Goal: Task Accomplishment & Management: Complete application form

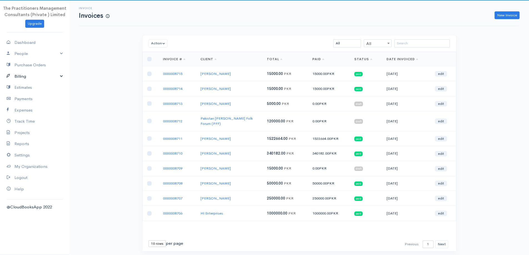
click at [39, 74] on link "Billing" at bounding box center [34, 76] width 69 height 11
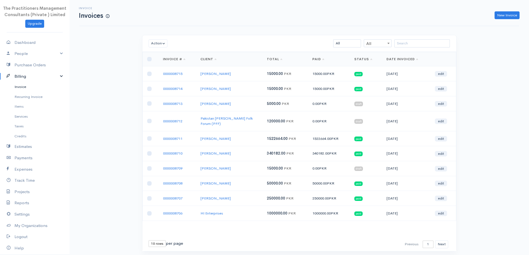
click at [26, 87] on link "Invoice" at bounding box center [34, 87] width 69 height 10
drag, startPoint x: 514, startPoint y: 17, endPoint x: 460, endPoint y: 25, distance: 54.8
click at [514, 16] on link "New Invoice" at bounding box center [507, 15] width 25 height 8
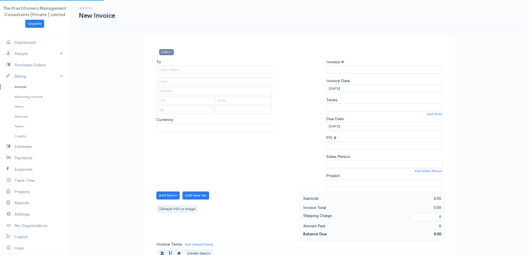
type input "0000008716"
select select "[GEOGRAPHIC_DATA]"
select select "PKR"
drag, startPoint x: 200, startPoint y: 74, endPoint x: 203, endPoint y: 69, distance: 5.7
click at [200, 74] on div "To [Choose Country] [GEOGRAPHIC_DATA] [GEOGRAPHIC_DATA] [GEOGRAPHIC_DATA] [GEOG…" at bounding box center [215, 125] width 122 height 133
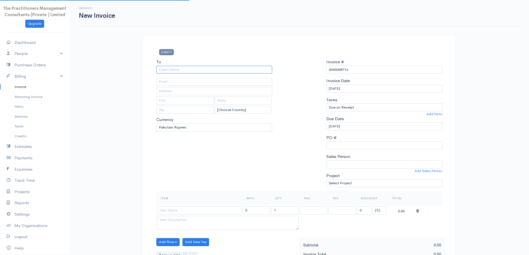
click at [204, 69] on input "To" at bounding box center [214, 70] width 116 height 8
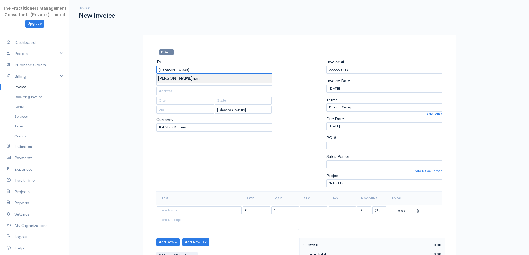
type input "[PERSON_NAME]"
click at [204, 78] on body "The Practitioners Management Consultants (Private ) Limited Upgrade Dashboard P…" at bounding box center [264, 244] width 529 height 488
type input "[PHONE_NUMBER]"
type input "1104"
type input "[GEOGRAPHIC_DATA]"
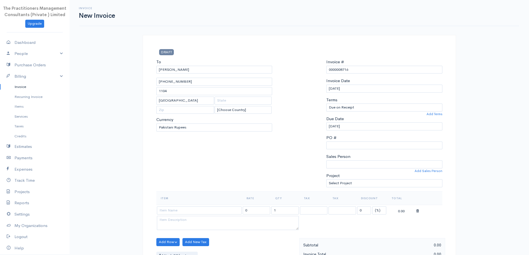
click at [13, 84] on link "Invoice" at bounding box center [34, 87] width 69 height 10
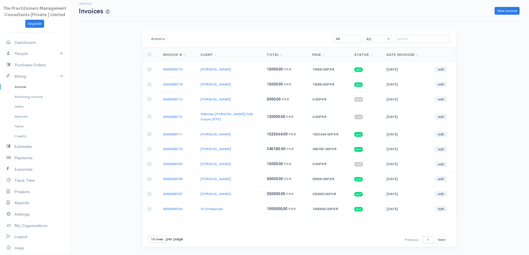
scroll to position [12, 0]
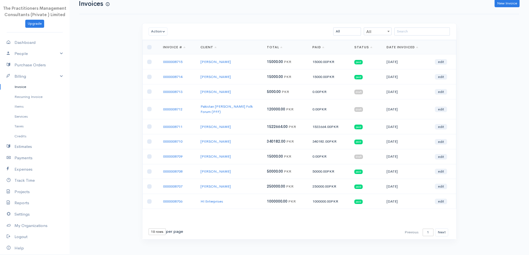
click at [151, 229] on select "10 rows 25 rows 50 rows" at bounding box center [157, 232] width 17 height 7
select select "25"
click at [149, 229] on select "10 rows 25 rows 50 rows" at bounding box center [157, 232] width 17 height 7
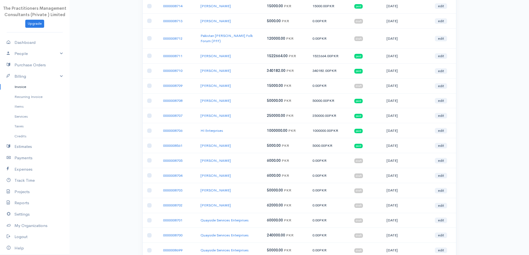
scroll to position [0, 0]
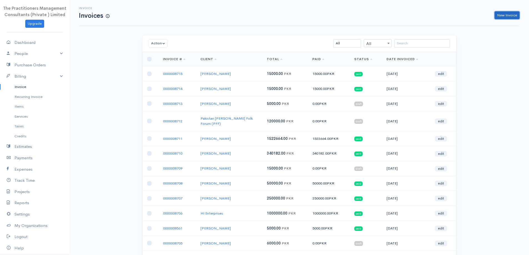
click at [512, 16] on link "New Invoice" at bounding box center [507, 15] width 25 height 8
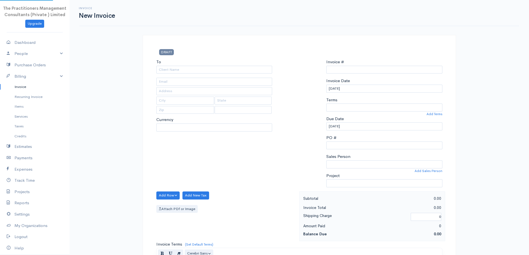
select select "[GEOGRAPHIC_DATA]"
select select "PKR"
type input "0000008716"
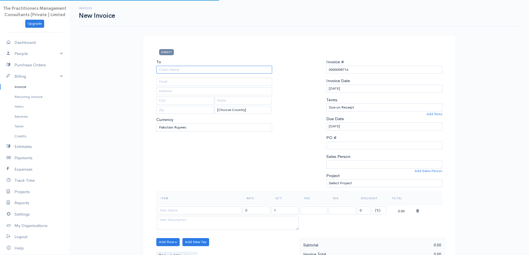
click at [228, 72] on input "To" at bounding box center [214, 70] width 116 height 8
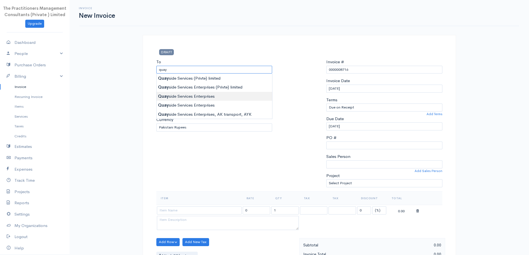
type input "Quayside Services Enterprises"
click at [231, 94] on body "The Practitioners Management Consultants (Private ) Limited Upgrade Dashboard P…" at bounding box center [264, 244] width 529 height 488
type input "[EMAIL_ADDRESS][DOMAIN_NAME]"
type input "Office No 31 Old Rally Building Off [STREET_ADDRESS]"
type input "[GEOGRAPHIC_DATA]"
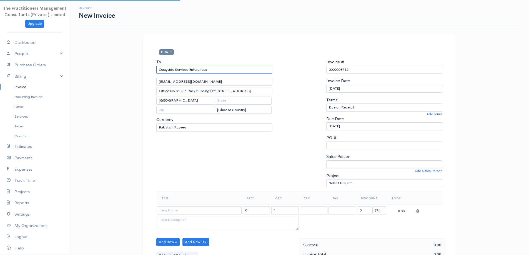
click at [224, 71] on input "Quayside Services Enterprises" at bounding box center [214, 70] width 116 height 8
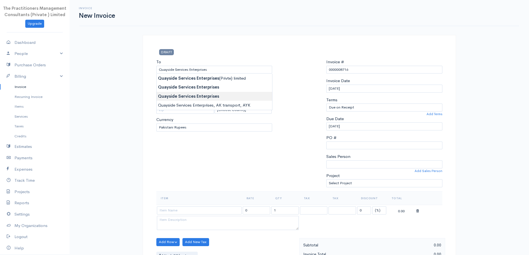
click at [217, 98] on body "The Practitioners Management Consultants (Private ) Limited Upgrade Dashboard P…" at bounding box center [264, 244] width 529 height 488
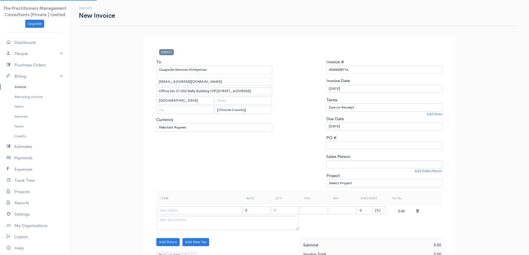
type input "698"
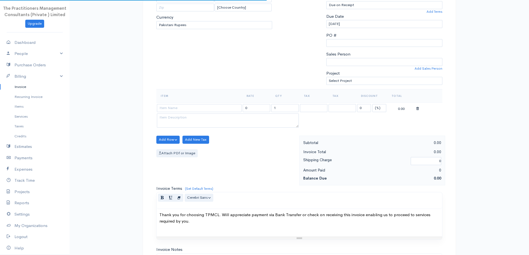
scroll to position [111, 0]
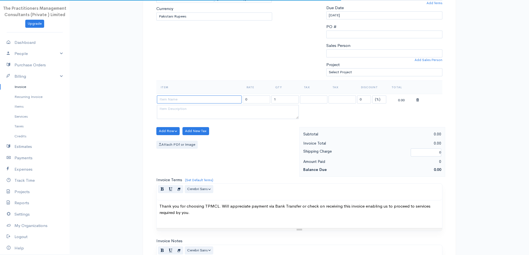
click at [210, 98] on input at bounding box center [199, 100] width 85 height 8
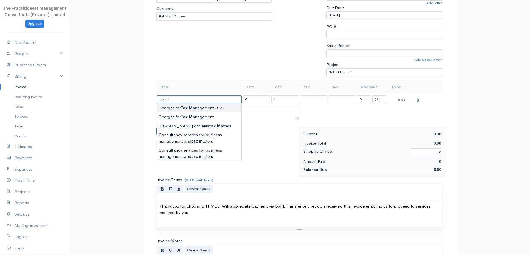
type input "Charges for Tax Management 2025"
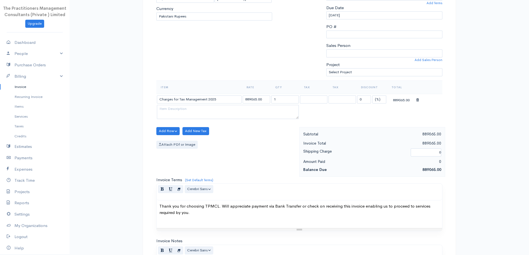
click at [198, 109] on body "The Practitioners Management Consultants (Private ) Limited Upgrade Dashboard P…" at bounding box center [264, 133] width 529 height 488
click at [256, 97] on input "889065.00" at bounding box center [257, 100] width 28 height 8
type input "437500.00"
click at [263, 71] on div "To Quayside Services Enterprises 698 [GEOGRAPHIC_DATA] [Choose Country] [GEOGRA…" at bounding box center [215, 14] width 122 height 133
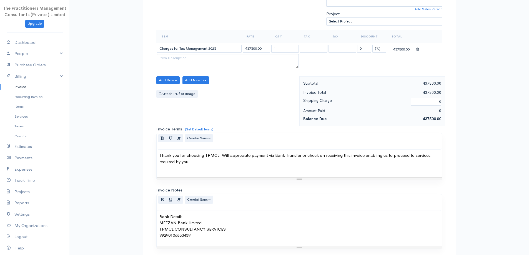
scroll to position [232, 0]
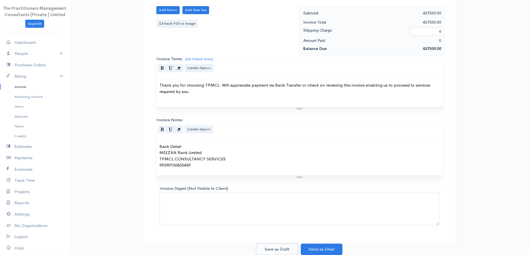
click at [263, 253] on button "Save as Draft" at bounding box center [277, 249] width 42 height 11
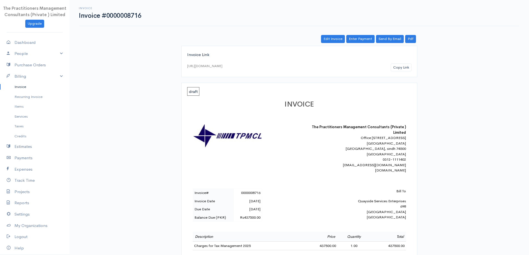
click at [37, 88] on link "Invoice" at bounding box center [34, 87] width 69 height 10
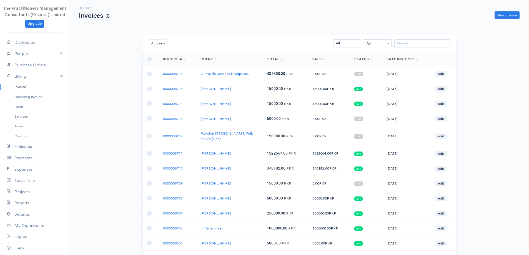
click at [129, 166] on div "Invoice Invoices New Invoice Action Archive Delete Download PDF Send [PERSON_NA…" at bounding box center [299, 251] width 460 height 502
drag, startPoint x: 405, startPoint y: 45, endPoint x: 408, endPoint y: 51, distance: 5.8
click at [405, 44] on input "search" at bounding box center [422, 43] width 56 height 8
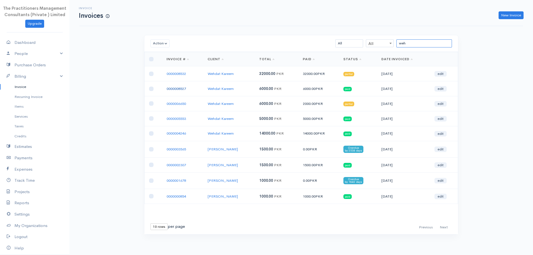
type input "weh"
click at [179, 91] on link "0000008527" at bounding box center [176, 88] width 19 height 5
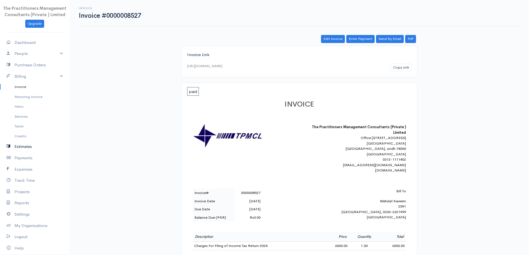
click at [38, 145] on link "Estimates" at bounding box center [34, 146] width 69 height 11
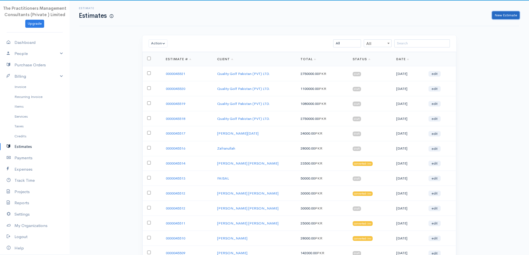
click at [495, 18] on link "New Estimate" at bounding box center [506, 15] width 28 height 8
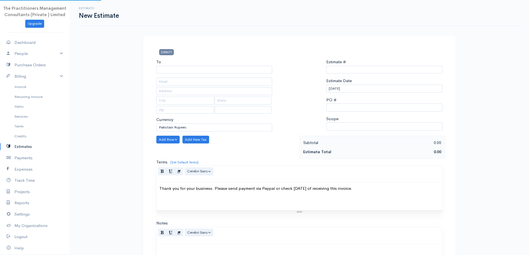
select select "[GEOGRAPHIC_DATA]"
type input "0000045522"
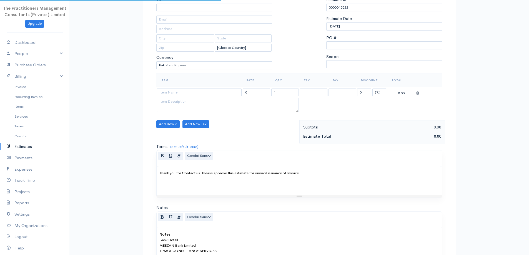
scroll to position [83, 0]
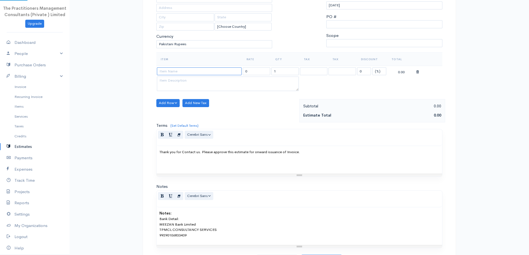
click at [183, 73] on input at bounding box center [199, 72] width 85 height 8
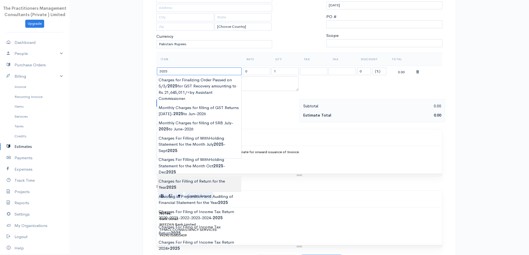
type input "Charges for Filling of Return for the Year [DATE]"
type input "62000.00"
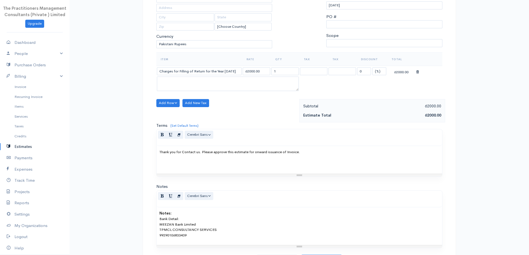
click at [210, 179] on body "The Practitioners Management Consultants (Private ) Limited Upgrade Dashboard P…" at bounding box center [264, 101] width 529 height 369
click at [233, 73] on input "Charges for Filling of Return for the Year [DATE]" at bounding box center [199, 72] width 85 height 8
type input "Charges for Filling of Return for the Year [DATE]+2025"
click at [250, 69] on input "62000.00" at bounding box center [257, 72] width 28 height 8
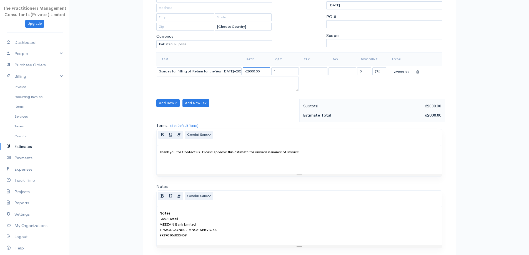
scroll to position [0, 0]
type input "6000.00"
click at [286, 72] on input "1" at bounding box center [285, 72] width 28 height 8
type input "2"
click at [161, 105] on button "Add Row" at bounding box center [168, 103] width 24 height 8
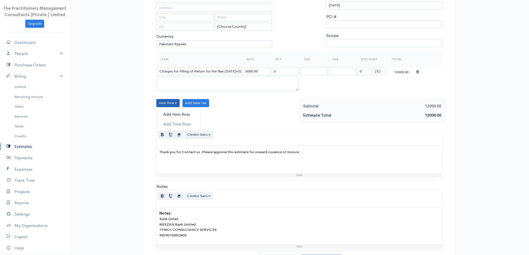
click at [166, 111] on link "Add Item Row" at bounding box center [179, 115] width 44 height 10
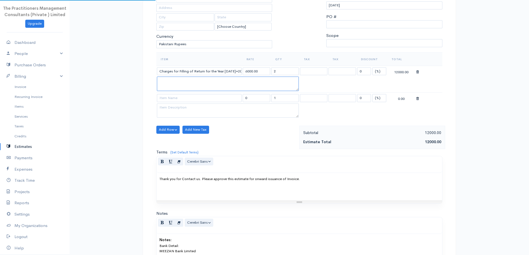
click at [169, 91] on textarea at bounding box center [228, 84] width 142 height 14
click at [169, 95] on input at bounding box center [199, 98] width 85 height 8
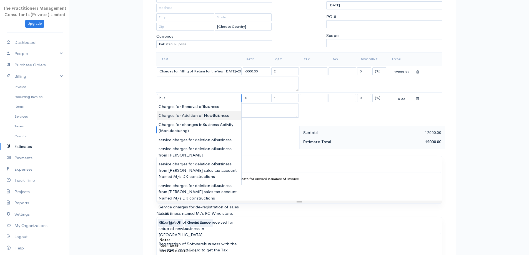
type input "Charges for Addition of New Business"
type input "5000.00"
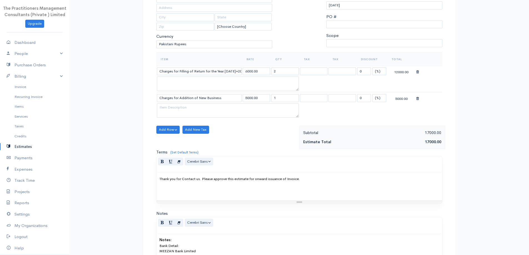
click at [168, 113] on body "The Practitioners Management Consultants (Private ) Limited Upgrade Dashboard P…" at bounding box center [264, 115] width 529 height 396
click at [168, 130] on button "Add Row" at bounding box center [168, 130] width 24 height 8
click at [178, 138] on link "Add Item Row" at bounding box center [179, 141] width 44 height 10
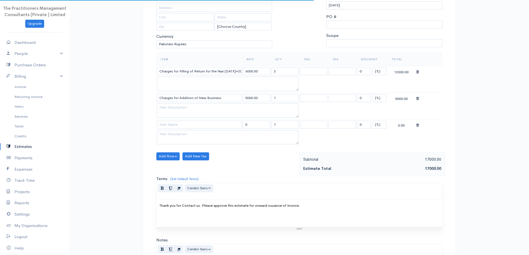
click at [175, 129] on td at bounding box center [199, 124] width 86 height 11
click at [171, 126] on input at bounding box center [199, 125] width 85 height 8
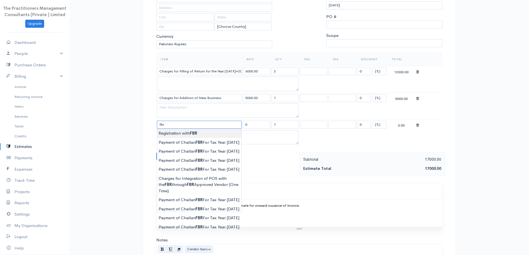
type input "Registration with FBR"
type input "1500.00"
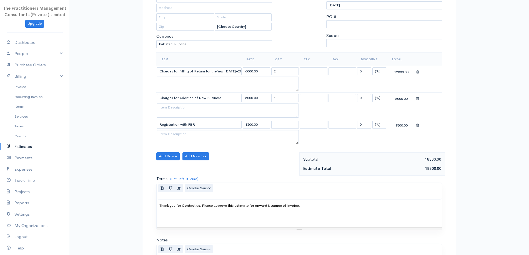
click at [174, 134] on body "The Practitioners Management Consultants (Private ) Limited Upgrade Dashboard P…" at bounding box center [264, 128] width 529 height 423
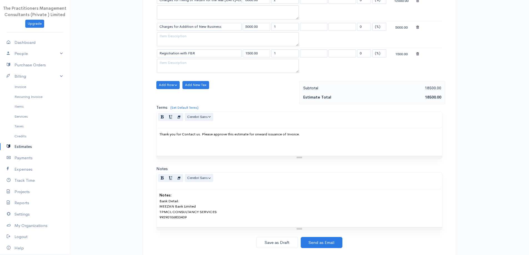
scroll to position [168, 0]
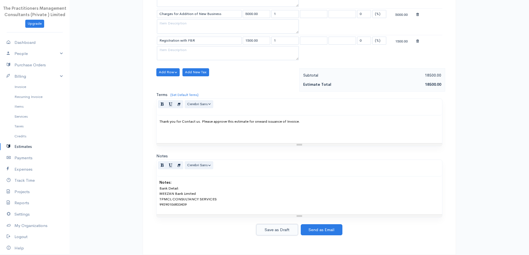
click at [286, 230] on button "Save as Draft" at bounding box center [277, 229] width 42 height 11
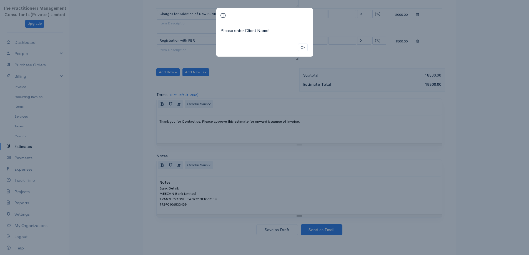
click at [298, 49] on div "Ok" at bounding box center [264, 47] width 97 height 19
click at [301, 47] on button "Ok" at bounding box center [303, 48] width 10 height 8
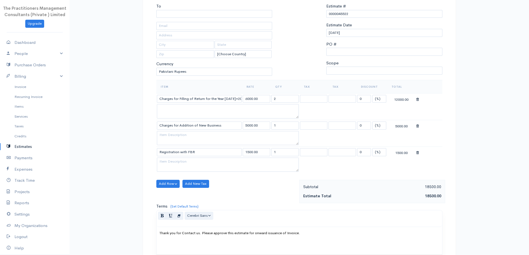
scroll to position [0, 0]
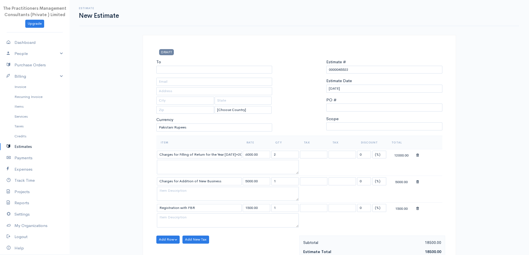
click at [237, 66] on div "To" at bounding box center [214, 66] width 116 height 15
click at [236, 67] on input "To" at bounding box center [214, 70] width 116 height 8
type input "Dashiya [PERSON_NAME]"
click at [201, 83] on input "text" at bounding box center [214, 82] width 116 height 8
click at [126, 84] on div "Estimate New Estimate DRAFT To Dashiya [PERSON_NAME] [Choose Country] [GEOGRAPH…" at bounding box center [299, 211] width 460 height 423
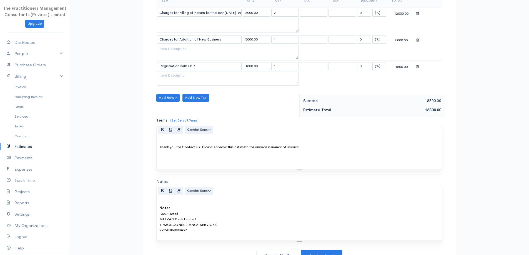
scroll to position [168, 0]
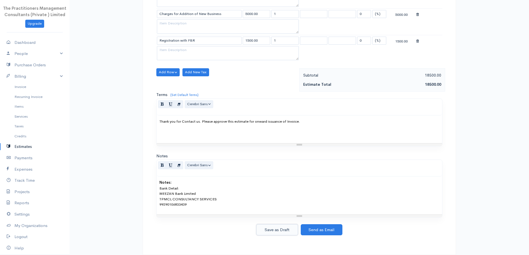
click at [291, 231] on button "Save as Draft" at bounding box center [277, 229] width 42 height 11
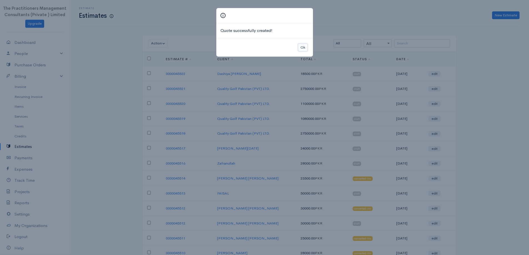
click at [302, 48] on button "Ok" at bounding box center [303, 48] width 10 height 8
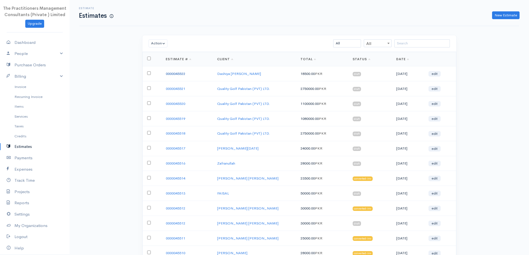
click at [169, 72] on link "0000045522" at bounding box center [175, 73] width 19 height 5
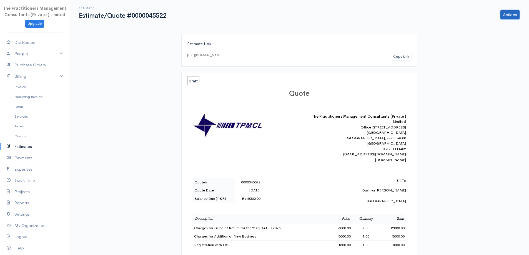
click at [504, 17] on link "Actions" at bounding box center [510, 14] width 19 height 9
click at [481, 76] on link "PDF" at bounding box center [495, 75] width 49 height 10
click at [502, 12] on link "Actions" at bounding box center [510, 14] width 19 height 9
click at [482, 75] on link "PDF" at bounding box center [495, 75] width 49 height 10
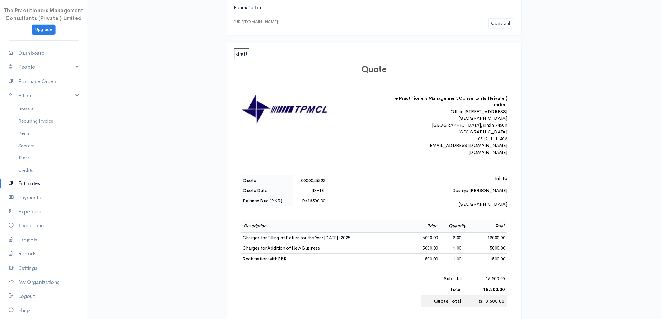
scroll to position [111, 0]
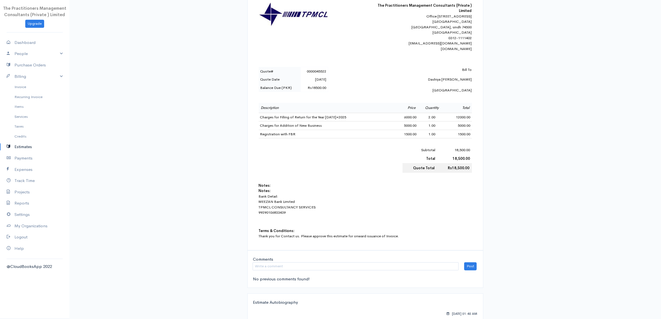
drag, startPoint x: 532, startPoint y: 8, endPoint x: 485, endPoint y: 158, distance: 157.4
click at [485, 158] on div "Estimate Link [URL][DOMAIN_NAME] Copy Link draft Quote The Practitioners Manage…" at bounding box center [366, 126] width 320 height 404
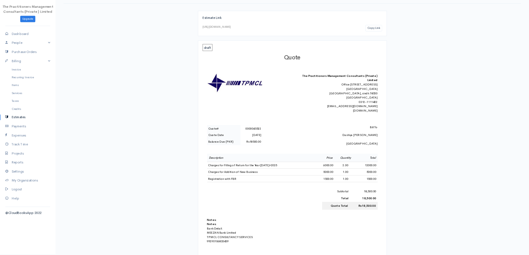
scroll to position [0, 0]
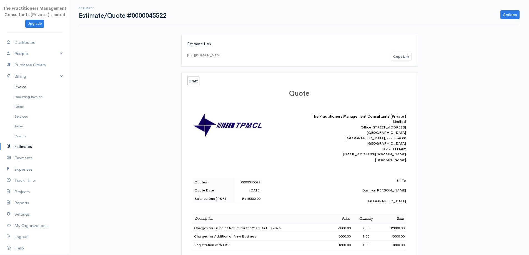
drag, startPoint x: 547, startPoint y: 4, endPoint x: 21, endPoint y: 87, distance: 533.2
click at [21, 87] on link "Invoice" at bounding box center [34, 87] width 69 height 10
